Goal: Task Accomplishment & Management: Manage account settings

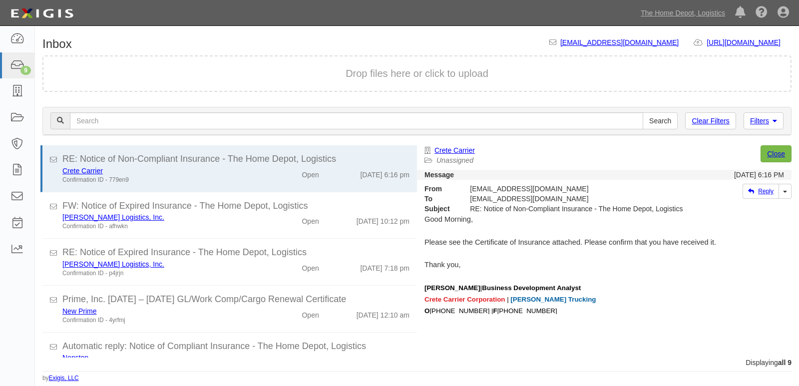
scroll to position [233, 0]
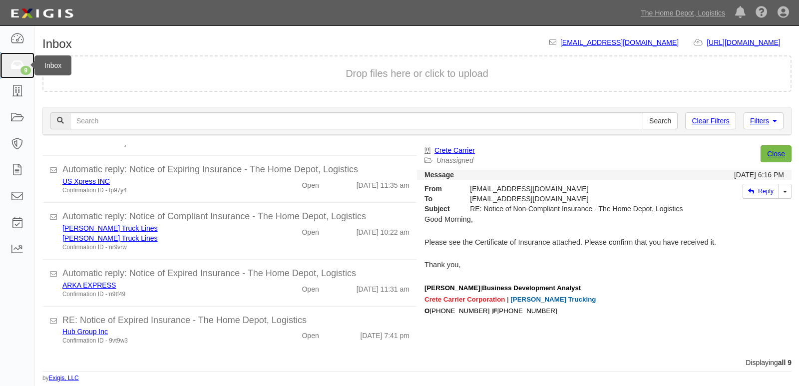
click at [4, 66] on link "9" at bounding box center [17, 65] width 34 height 26
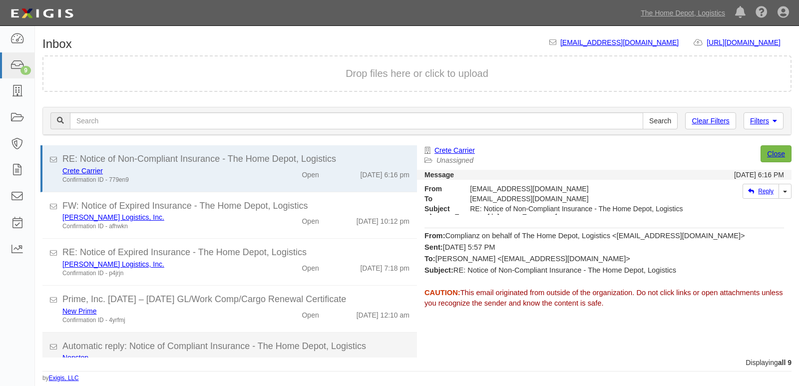
scroll to position [233, 0]
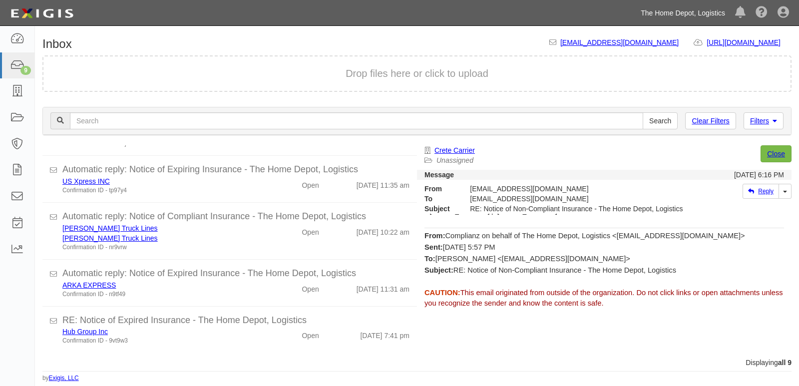
click at [679, 8] on link "The Home Depot, Logistics" at bounding box center [683, 13] width 94 height 20
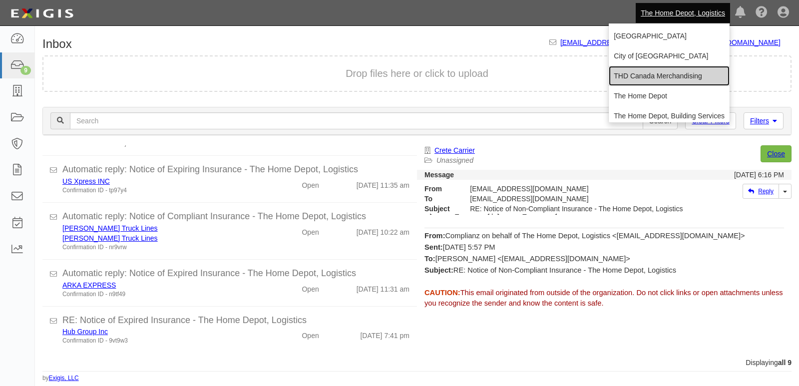
click at [641, 67] on link "THD Canada Merchandising" at bounding box center [669, 76] width 121 height 20
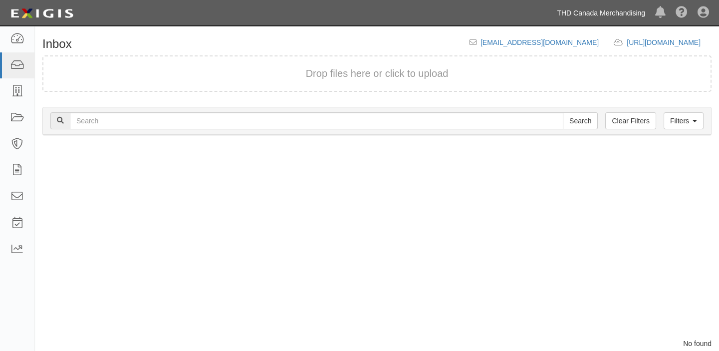
click at [584, 15] on link "THD Canada Merchandising" at bounding box center [601, 13] width 98 height 20
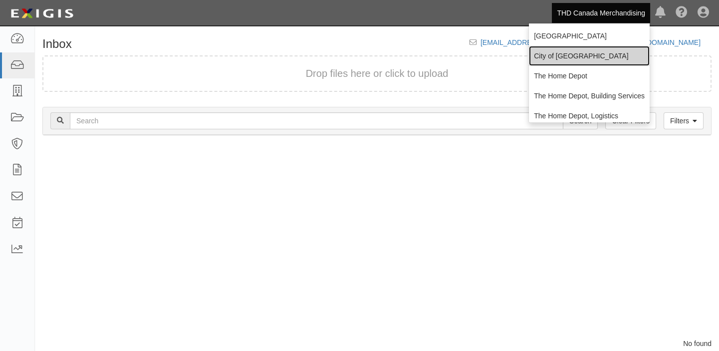
click at [572, 59] on link "City of [GEOGRAPHIC_DATA]" at bounding box center [589, 56] width 121 height 20
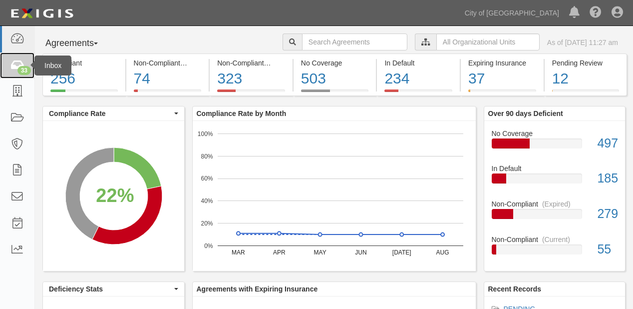
click at [26, 67] on div "33" at bounding box center [23, 70] width 13 height 9
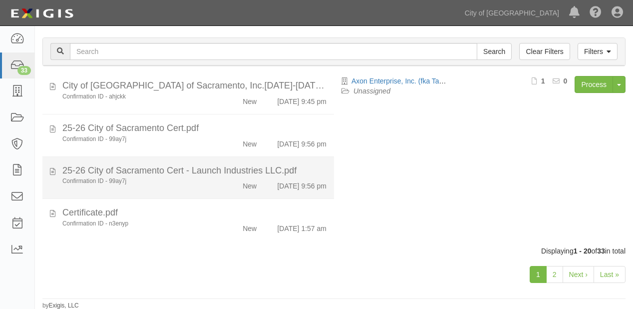
scroll to position [703, 0]
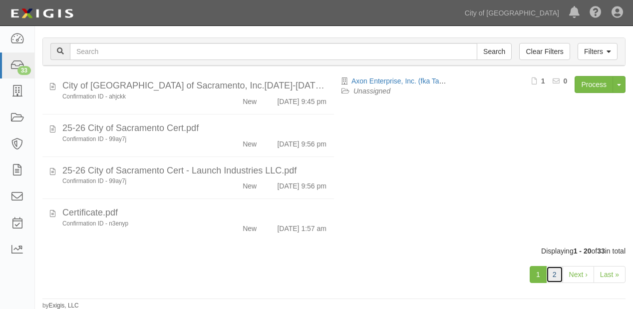
click at [553, 276] on link "2" at bounding box center [554, 274] width 17 height 17
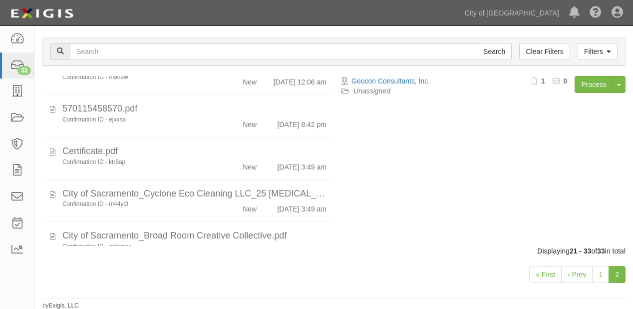
scroll to position [453, 0]
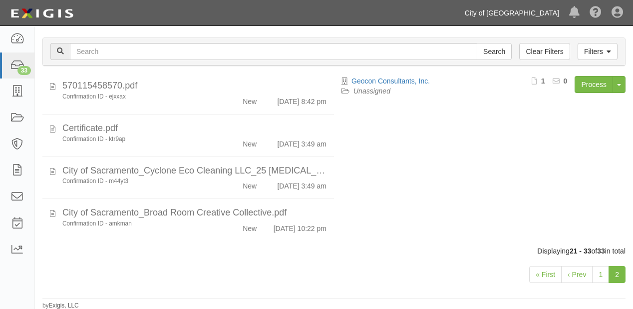
click at [539, 8] on link "City of [GEOGRAPHIC_DATA]" at bounding box center [512, 13] width 104 height 20
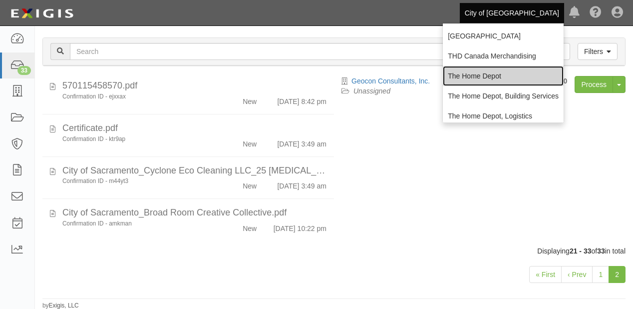
click at [517, 74] on link "The Home Depot" at bounding box center [503, 76] width 121 height 20
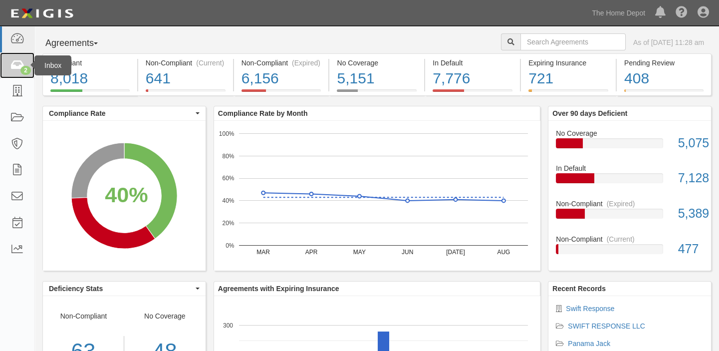
click at [17, 64] on icon at bounding box center [17, 65] width 14 height 11
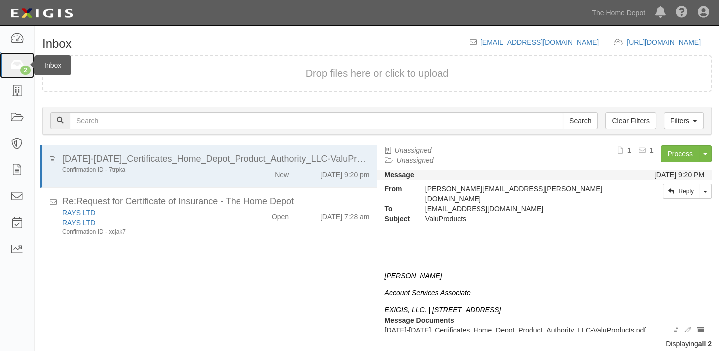
click at [21, 74] on link "2" at bounding box center [17, 65] width 34 height 26
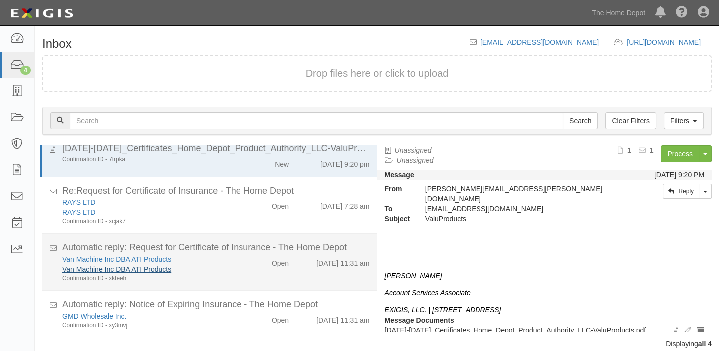
scroll to position [13, 0]
